Goal: Information Seeking & Learning: Learn about a topic

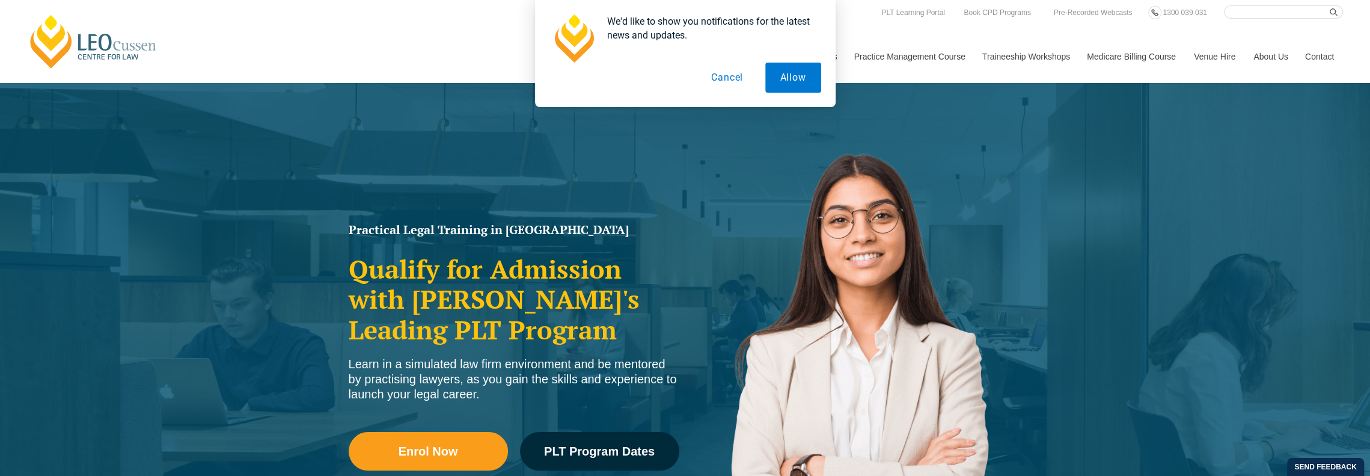
click at [727, 79] on button "Cancel" at bounding box center [727, 78] width 62 height 30
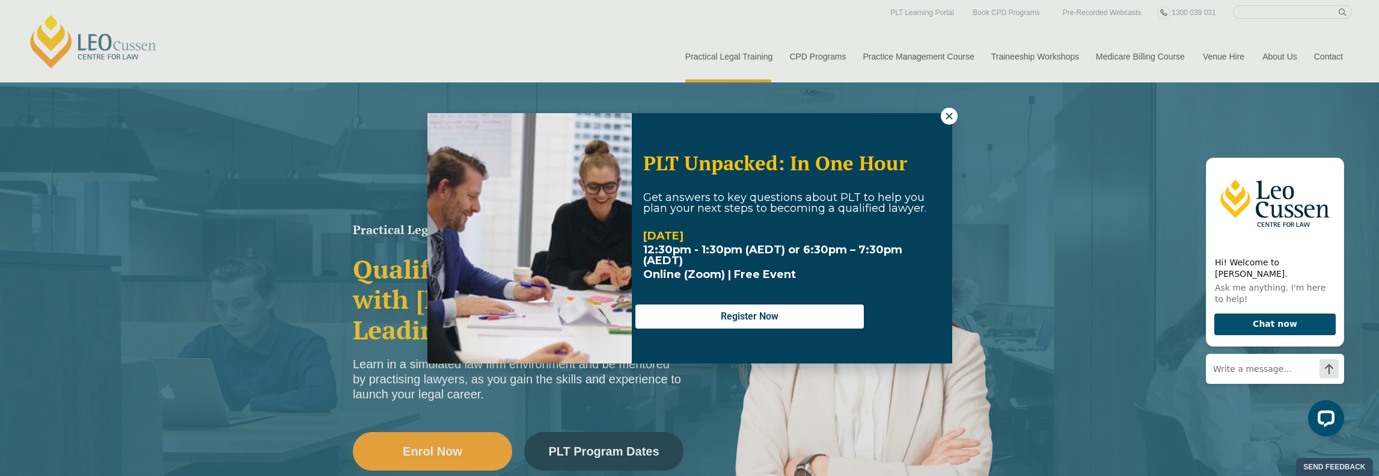
click at [950, 112] on icon at bounding box center [949, 116] width 11 height 11
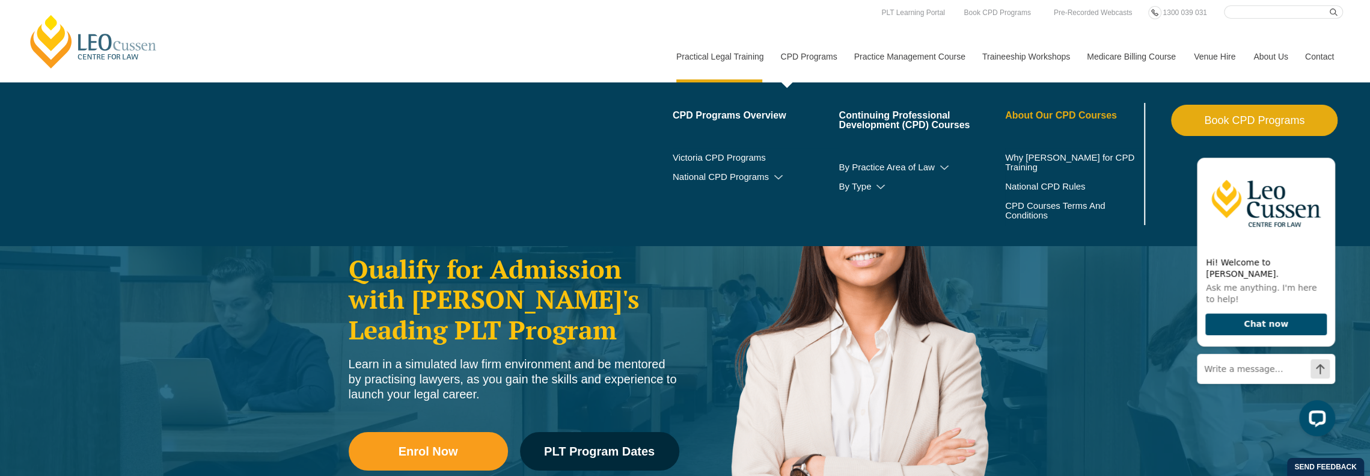
click at [1043, 111] on link "About Our CPD Courses" at bounding box center [1073, 116] width 136 height 10
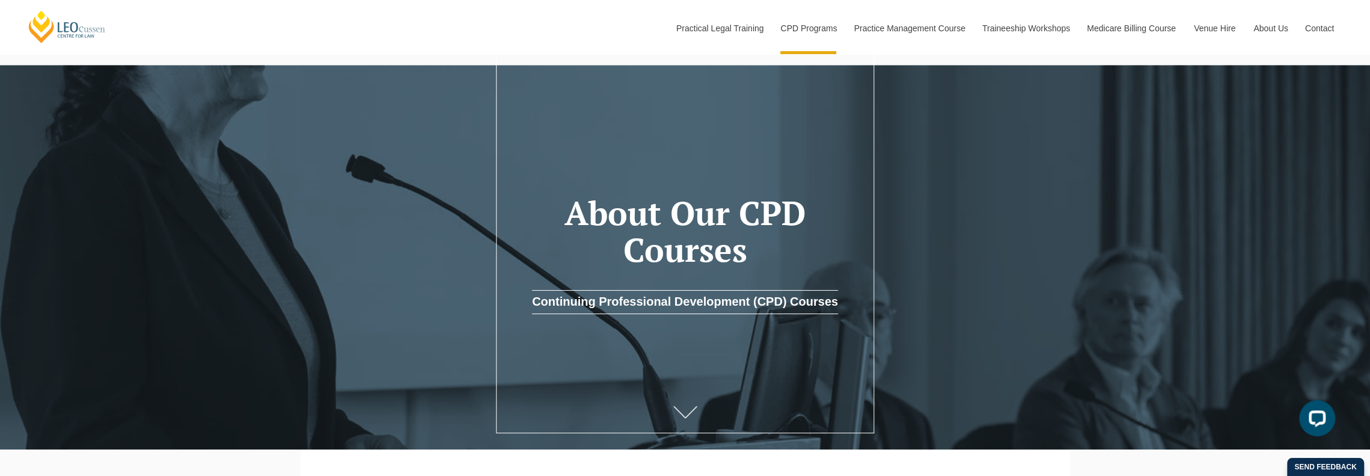
scroll to position [48, 0]
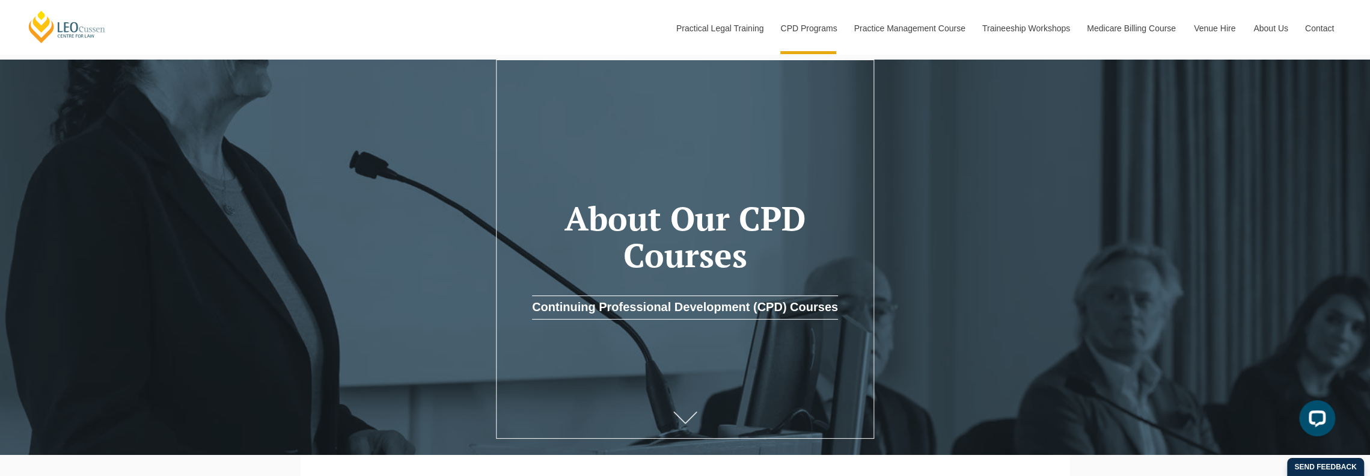
click at [711, 311] on link "Continuing Professional Development (CPD) Courses" at bounding box center [685, 307] width 306 height 24
